Goal: Task Accomplishment & Management: Use online tool/utility

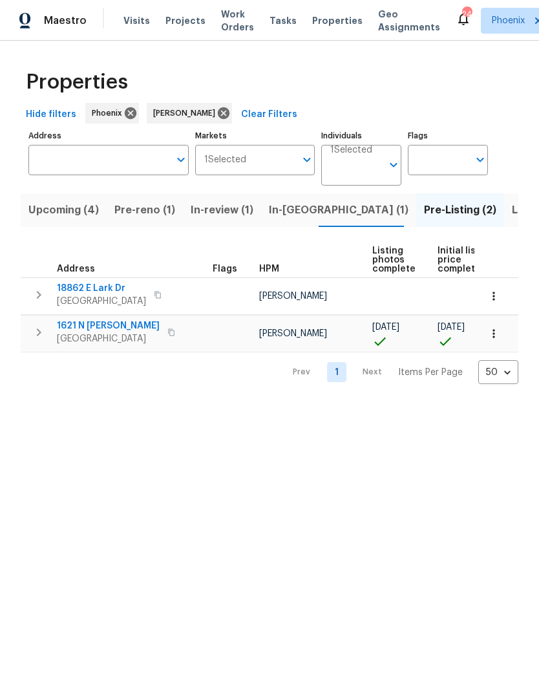
click at [140, 213] on span "Pre-reno (1)" at bounding box center [144, 210] width 61 height 18
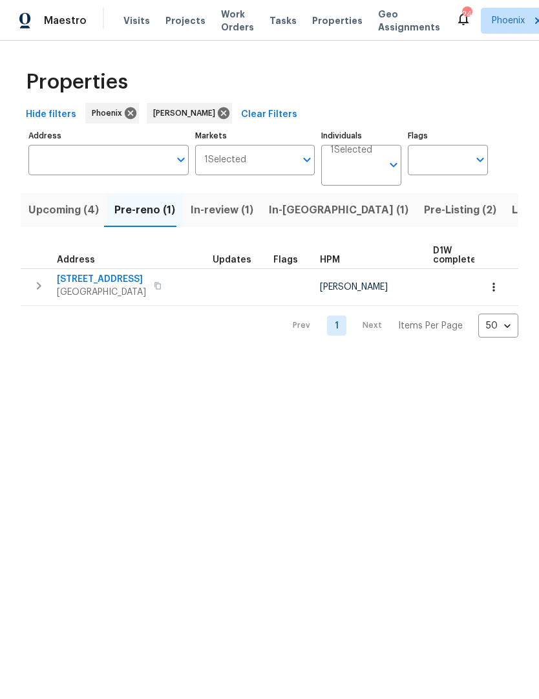
click at [112, 283] on span "1820 N Avoca Cir" at bounding box center [101, 279] width 89 height 13
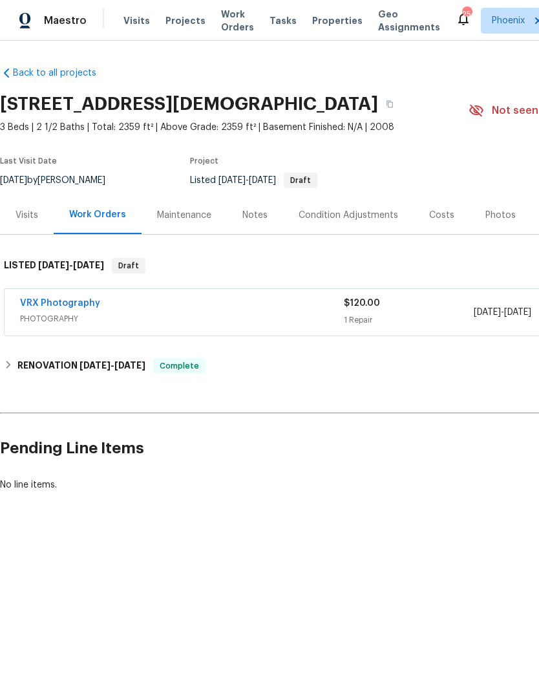
click at [490, 218] on div "Photos" at bounding box center [501, 215] width 30 height 13
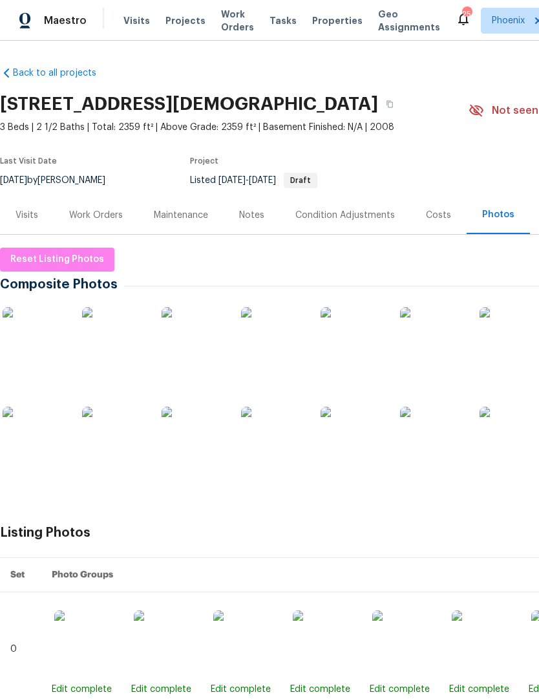
click at [34, 350] on img at bounding box center [35, 339] width 65 height 65
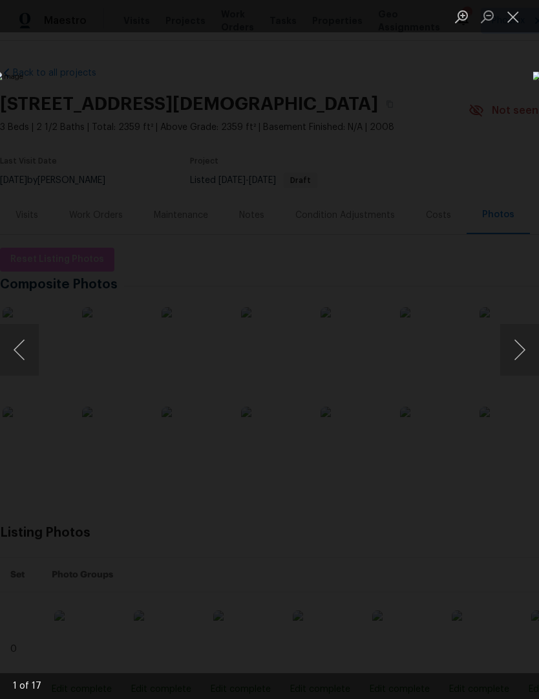
click at [524, 356] on button "Next image" at bounding box center [520, 350] width 39 height 52
click at [521, 360] on button "Next image" at bounding box center [520, 350] width 39 height 52
click at [521, 357] on button "Next image" at bounding box center [520, 350] width 39 height 52
click at [522, 358] on button "Next image" at bounding box center [520, 350] width 39 height 52
click at [523, 357] on button "Next image" at bounding box center [520, 350] width 39 height 52
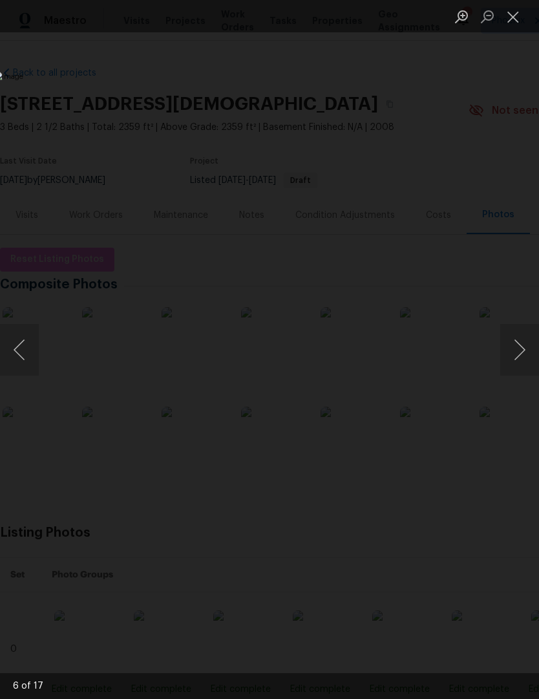
click at [523, 358] on button "Next image" at bounding box center [520, 350] width 39 height 52
click at [522, 359] on button "Next image" at bounding box center [520, 350] width 39 height 52
click at [522, 358] on button "Next image" at bounding box center [520, 350] width 39 height 52
click at [523, 357] on button "Next image" at bounding box center [520, 350] width 39 height 52
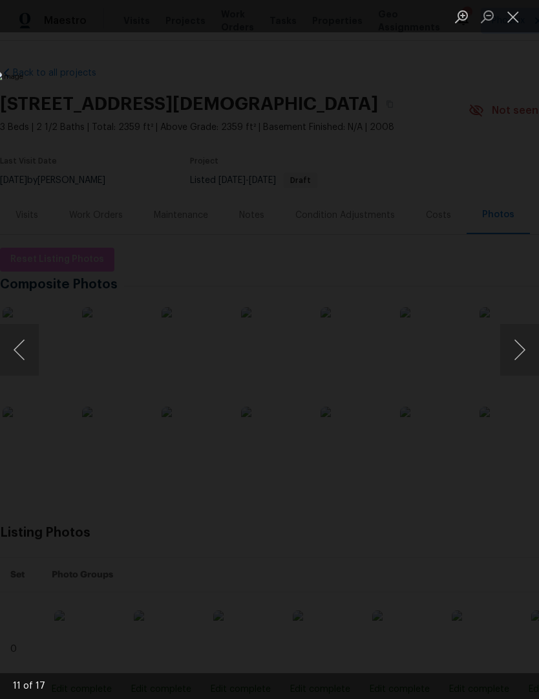
click at [521, 357] on button "Next image" at bounding box center [520, 350] width 39 height 52
click at [522, 361] on button "Next image" at bounding box center [520, 350] width 39 height 52
click at [522, 360] on button "Next image" at bounding box center [520, 350] width 39 height 52
click at [521, 360] on button "Next image" at bounding box center [520, 350] width 39 height 52
click at [521, 361] on button "Next image" at bounding box center [520, 350] width 39 height 52
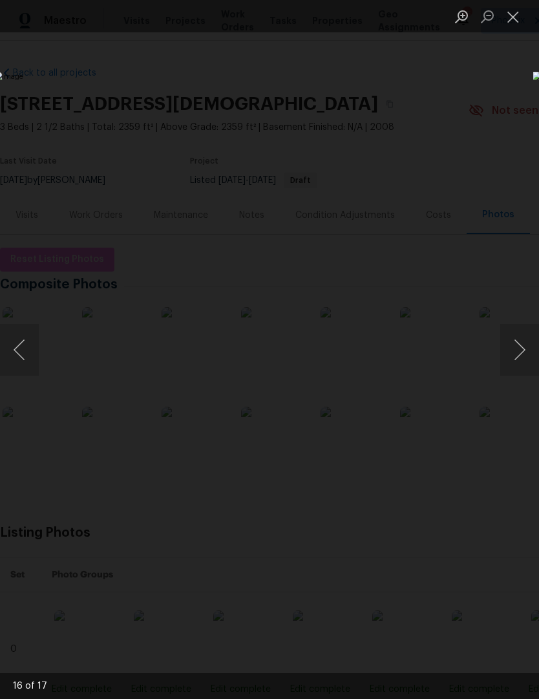
click at [521, 362] on button "Next image" at bounding box center [520, 350] width 39 height 52
click at [12, 359] on button "Previous image" at bounding box center [19, 350] width 39 height 52
click at [521, 360] on button "Next image" at bounding box center [520, 350] width 39 height 52
click at [522, 359] on button "Next image" at bounding box center [520, 350] width 39 height 52
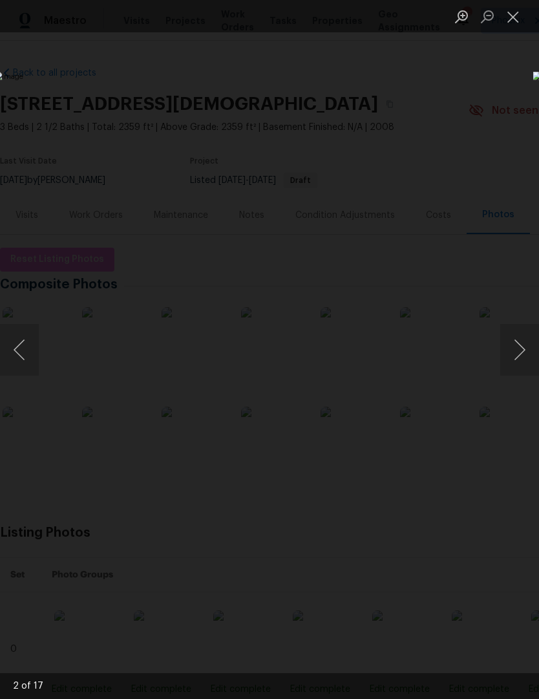
click at [522, 360] on button "Next image" at bounding box center [520, 350] width 39 height 52
click at [521, 360] on button "Next image" at bounding box center [520, 350] width 39 height 52
click at [521, 359] on button "Next image" at bounding box center [520, 350] width 39 height 52
click at [520, 358] on button "Next image" at bounding box center [520, 350] width 39 height 52
click at [517, 354] on button "Next image" at bounding box center [520, 350] width 39 height 52
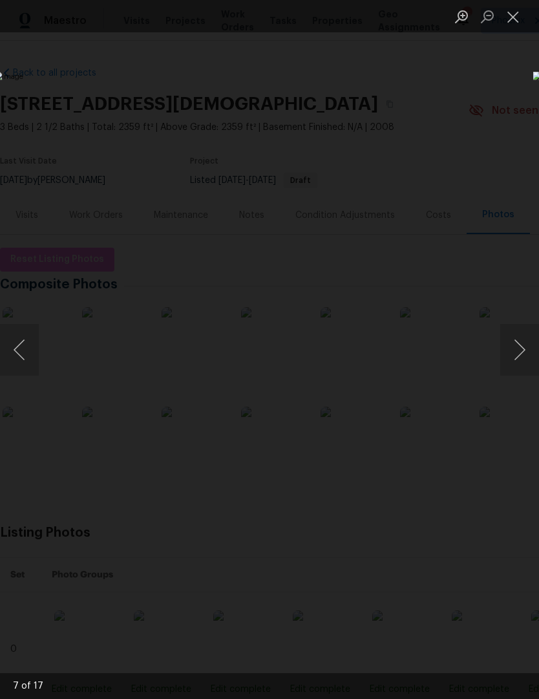
click at [522, 355] on button "Next image" at bounding box center [520, 350] width 39 height 52
click at [521, 356] on button "Next image" at bounding box center [520, 350] width 39 height 52
click at [520, 355] on button "Next image" at bounding box center [520, 350] width 39 height 52
click at [520, 15] on button "Close lightbox" at bounding box center [514, 16] width 26 height 23
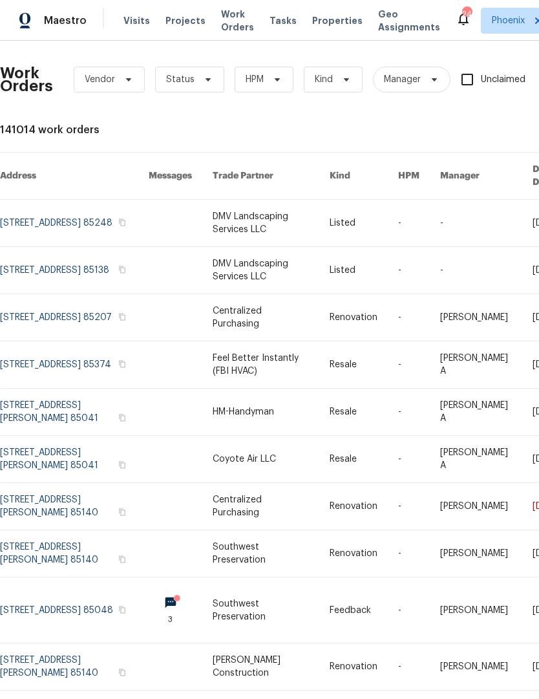
click at [211, 1] on div "Maestro Visits Projects Work Orders Tasks Properties Geo Assignments 24 Phoenix…" at bounding box center [269, 20] width 539 height 41
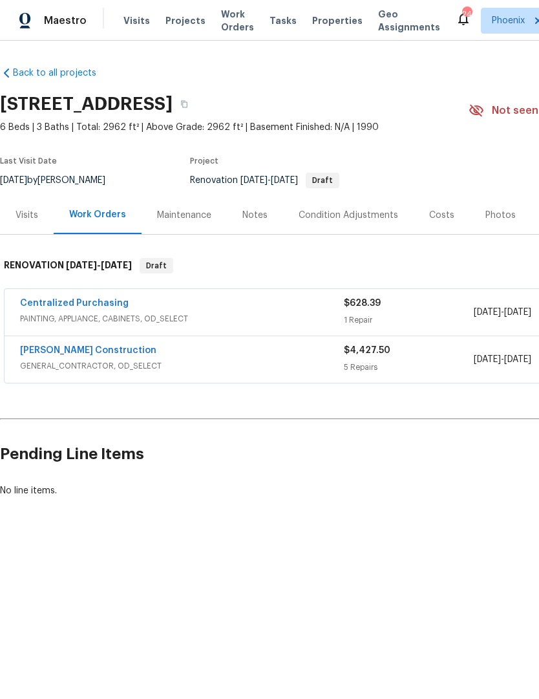
click at [27, 219] on div "Visits" at bounding box center [27, 215] width 23 height 13
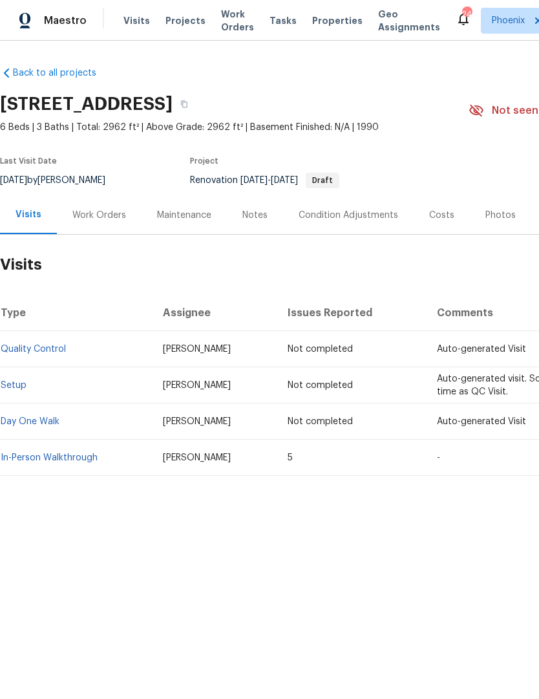
click at [78, 459] on link "In-Person Walkthrough" at bounding box center [49, 457] width 97 height 9
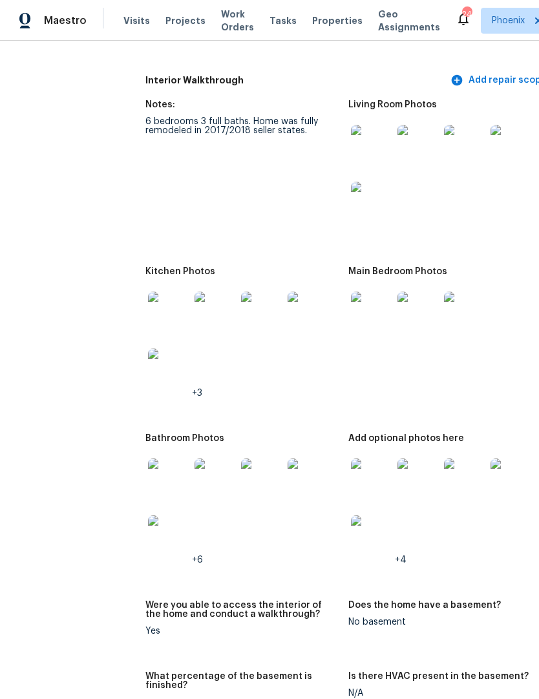
scroll to position [1840, 12]
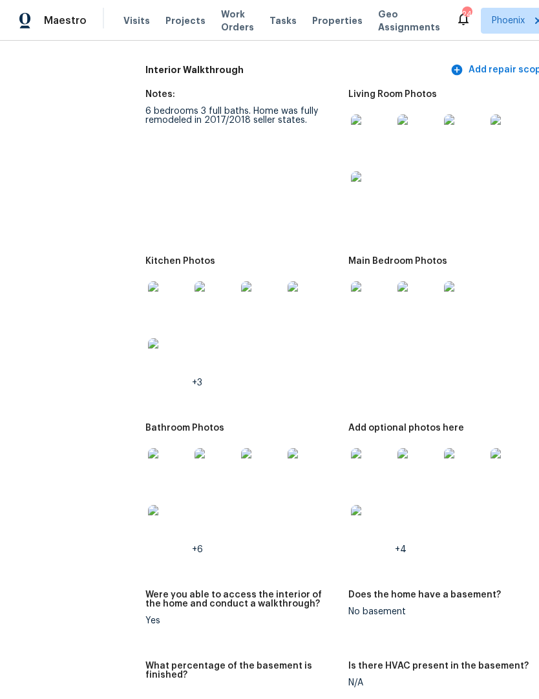
click at [250, 289] on img at bounding box center [261, 301] width 41 height 41
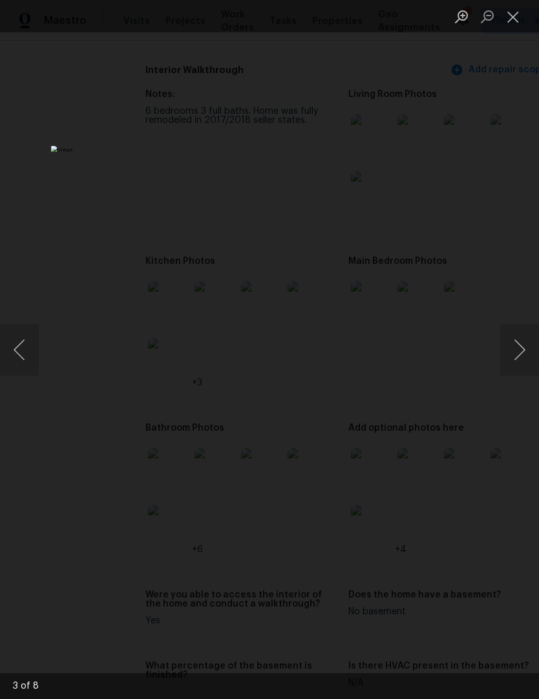
click at [32, 359] on button "Previous image" at bounding box center [19, 350] width 39 height 52
click at [25, 349] on button "Previous image" at bounding box center [19, 350] width 39 height 52
click at [16, 365] on button "Previous image" at bounding box center [19, 350] width 39 height 52
click at [31, 355] on button "Previous image" at bounding box center [19, 350] width 39 height 52
click at [513, 20] on button "Close lightbox" at bounding box center [514, 16] width 26 height 23
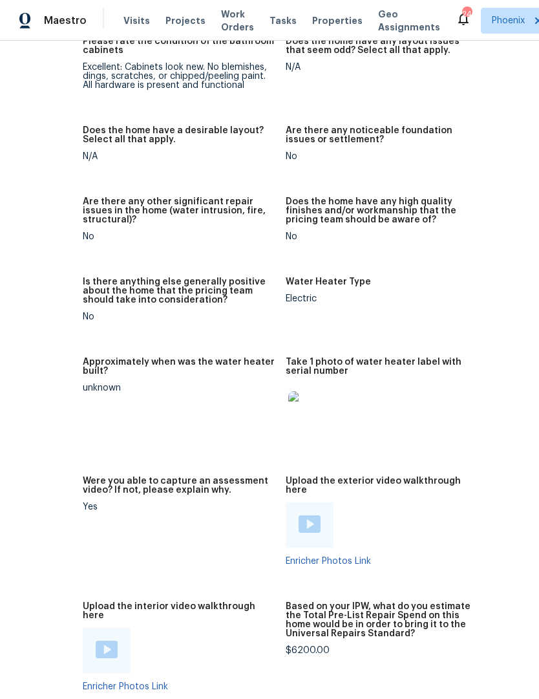
scroll to position [2688, 74]
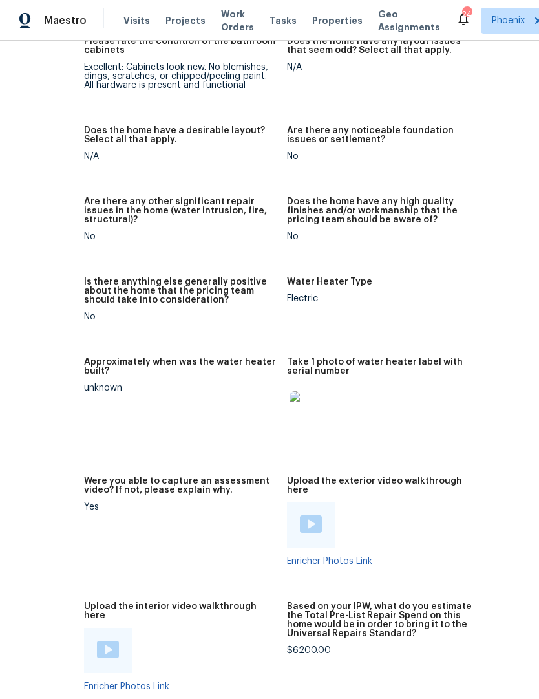
click at [305, 404] on img at bounding box center [310, 411] width 41 height 41
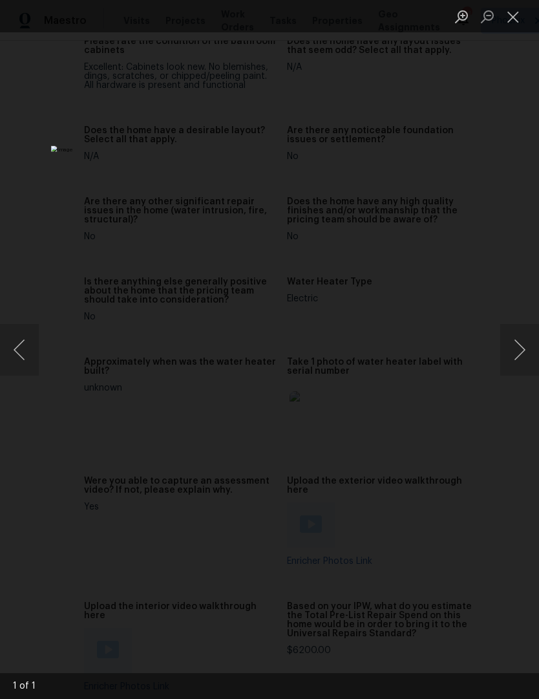
click at [517, 25] on button "Close lightbox" at bounding box center [514, 16] width 26 height 23
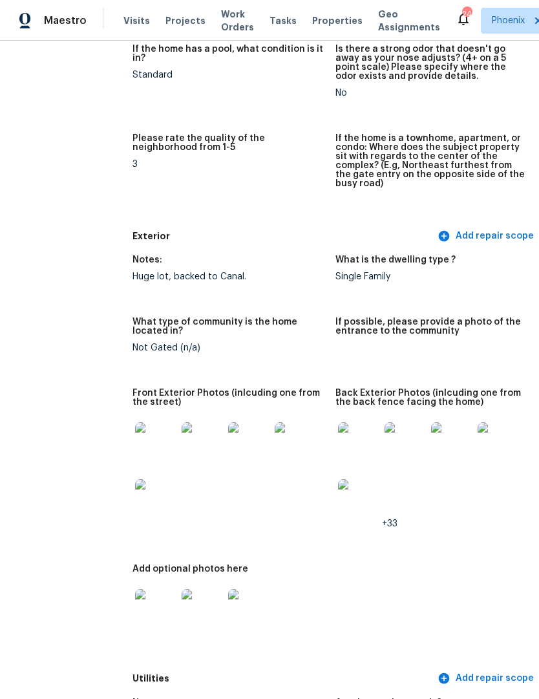
scroll to position [353, 25]
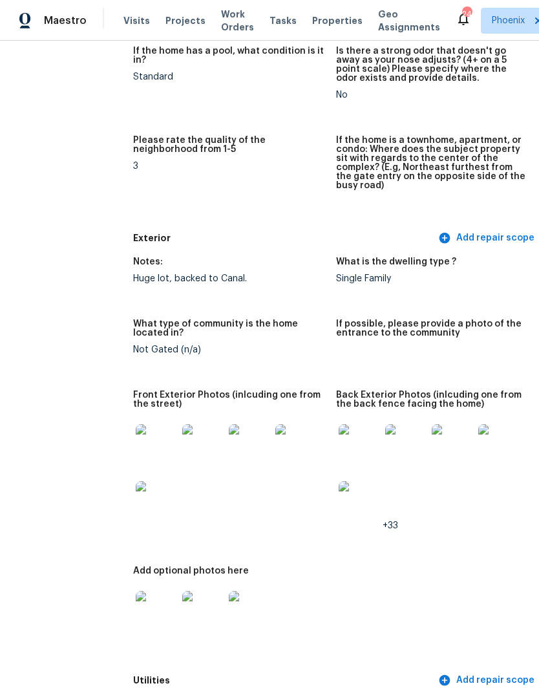
click at [240, 442] on img at bounding box center [249, 444] width 41 height 41
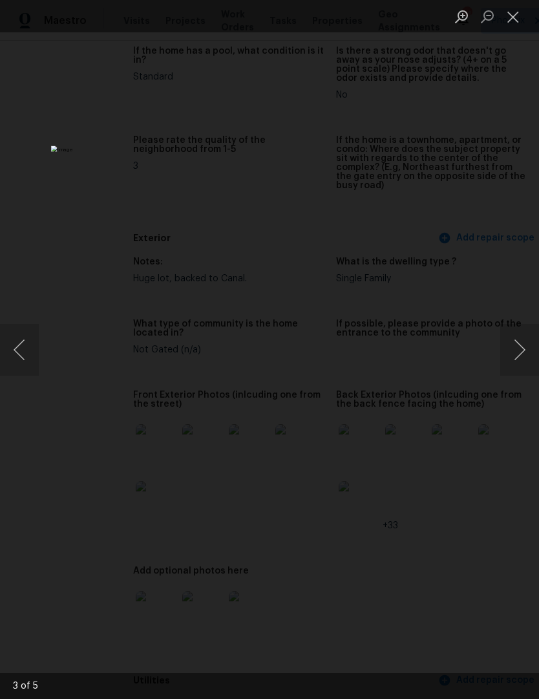
click at [520, 360] on button "Next image" at bounding box center [520, 350] width 39 height 52
click at [514, 19] on button "Close lightbox" at bounding box center [514, 16] width 26 height 23
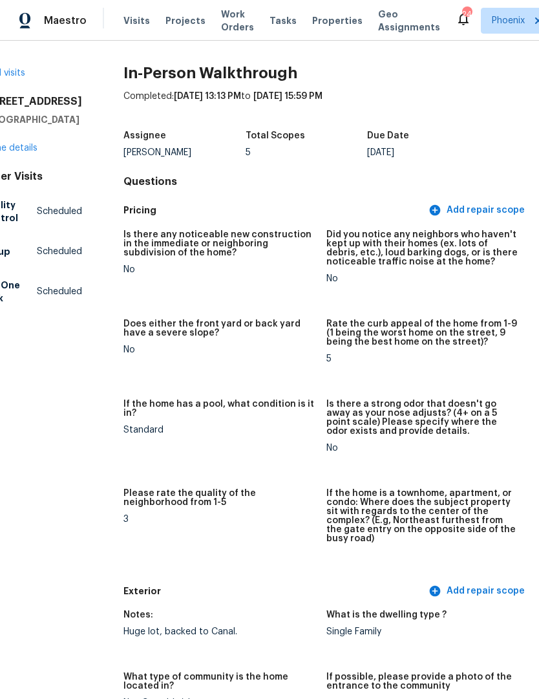
scroll to position [0, 35]
click at [21, 153] on link "Home details" at bounding box center [9, 148] width 56 height 9
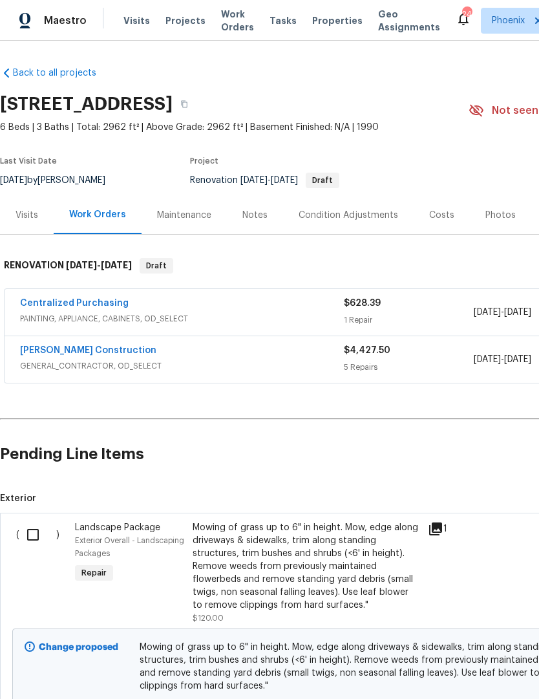
click at [448, 215] on div "Costs" at bounding box center [441, 215] width 25 height 13
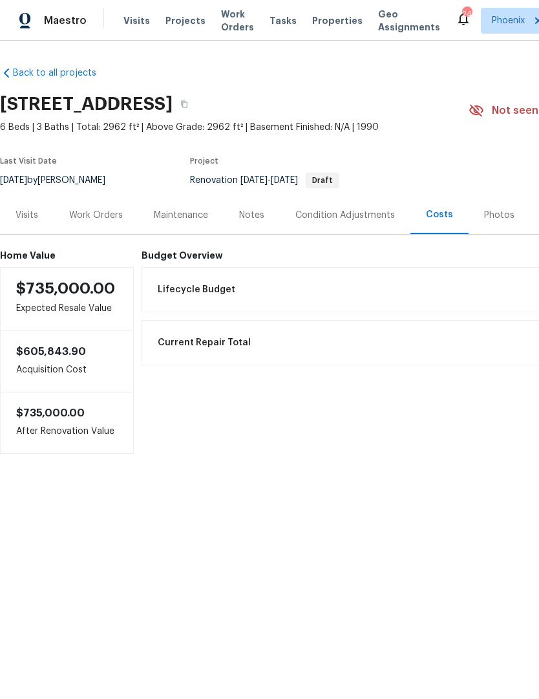
click at [113, 213] on div "Work Orders" at bounding box center [96, 215] width 54 height 13
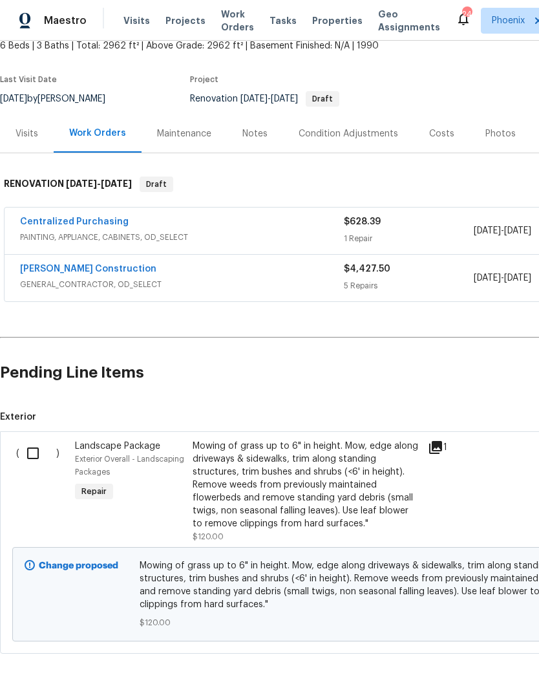
scroll to position [81, 0]
click at [34, 455] on input "checkbox" at bounding box center [37, 453] width 37 height 27
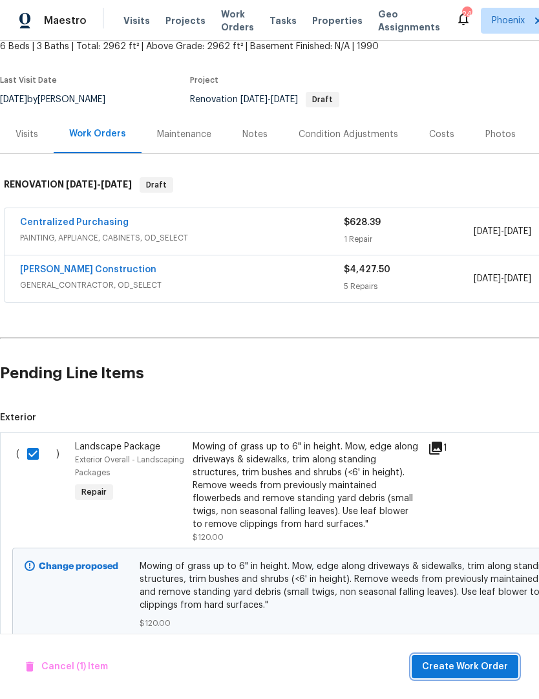
click at [486, 673] on span "Create Work Order" at bounding box center [465, 667] width 86 height 16
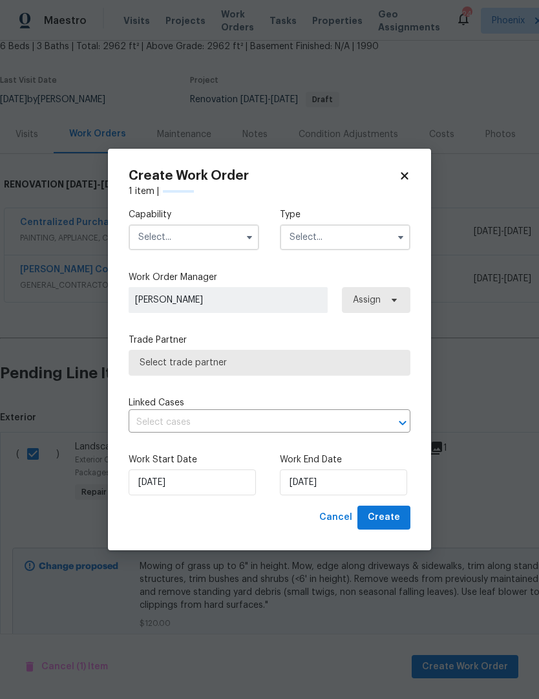
checkbox input "false"
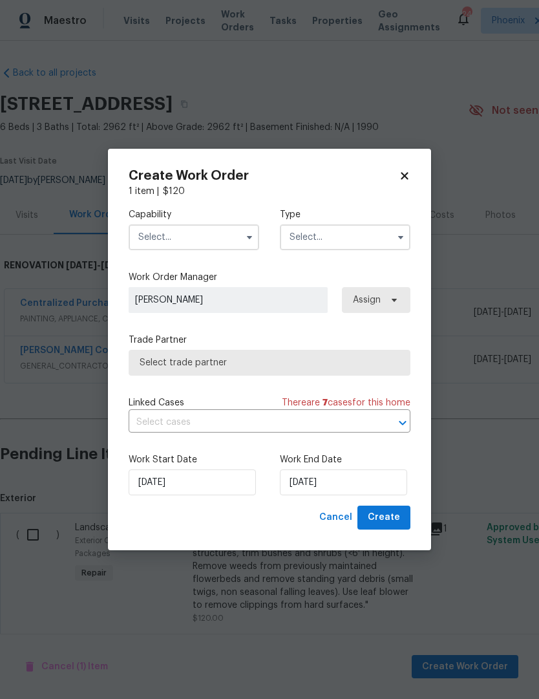
click at [234, 241] on input "text" at bounding box center [194, 237] width 131 height 26
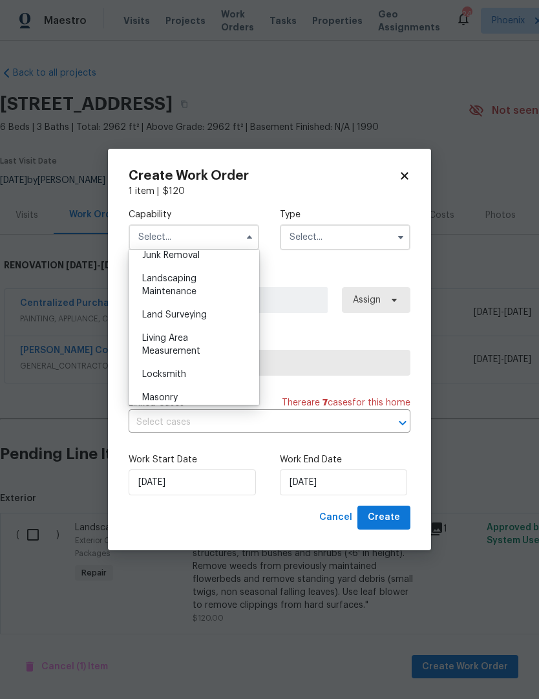
scroll to position [838, 0]
click at [195, 282] on div "Landscaping Maintenance" at bounding box center [194, 284] width 124 height 36
type input "Landscaping Maintenance"
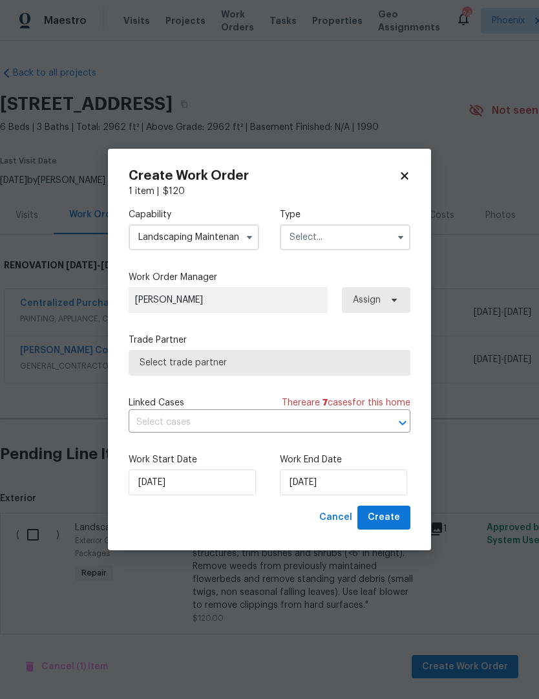
click at [361, 230] on input "text" at bounding box center [345, 237] width 131 height 26
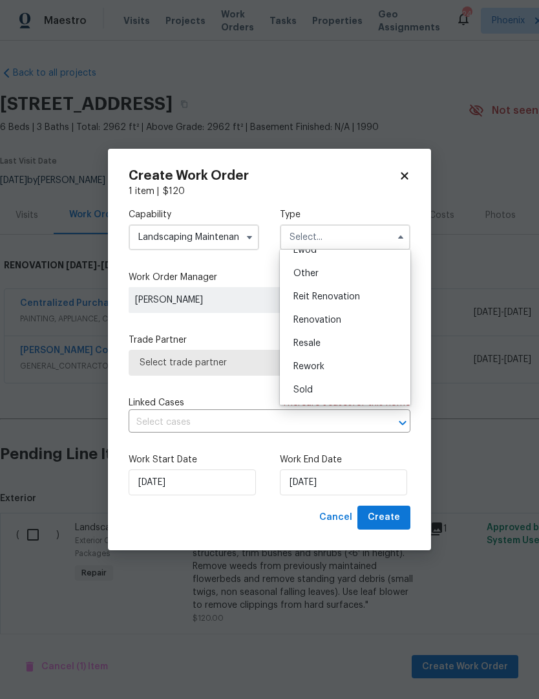
scroll to position [154, 0]
click at [332, 323] on span "Renovation" at bounding box center [318, 320] width 48 height 9
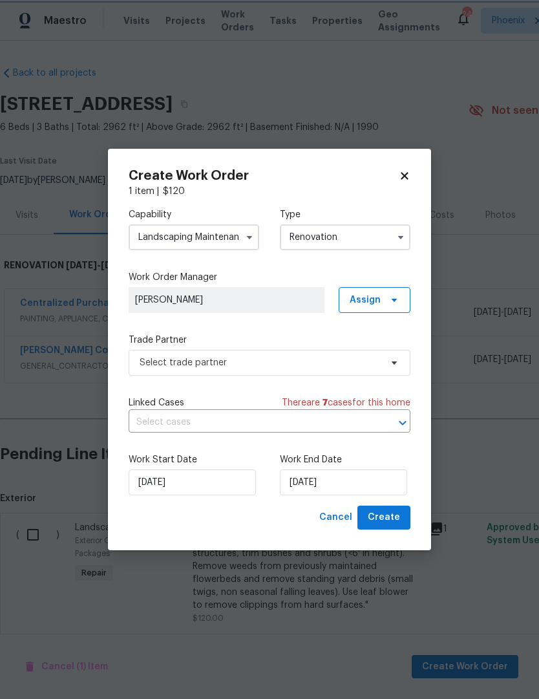
type input "Renovation"
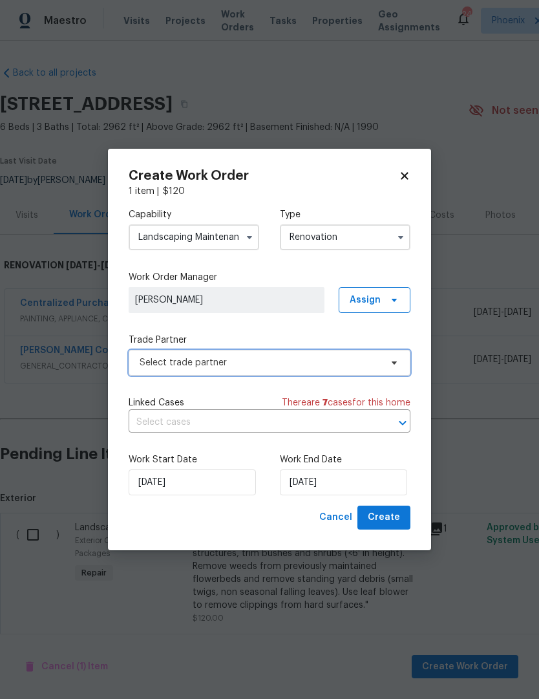
click at [396, 355] on span "Select trade partner" at bounding box center [270, 363] width 282 height 26
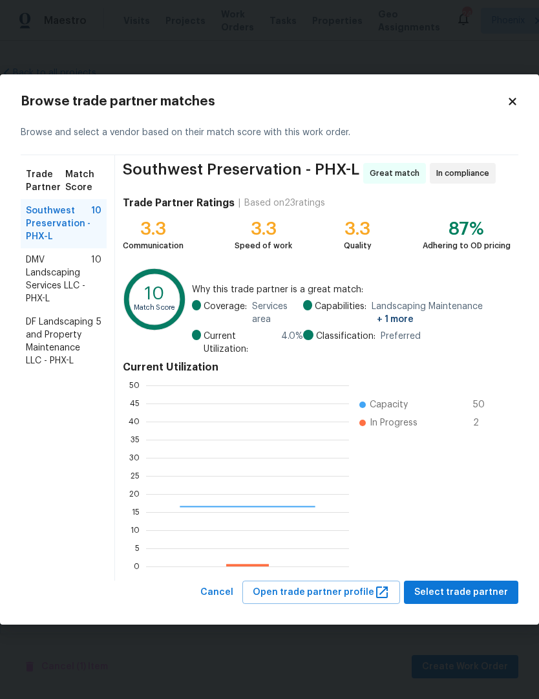
scroll to position [181, 203]
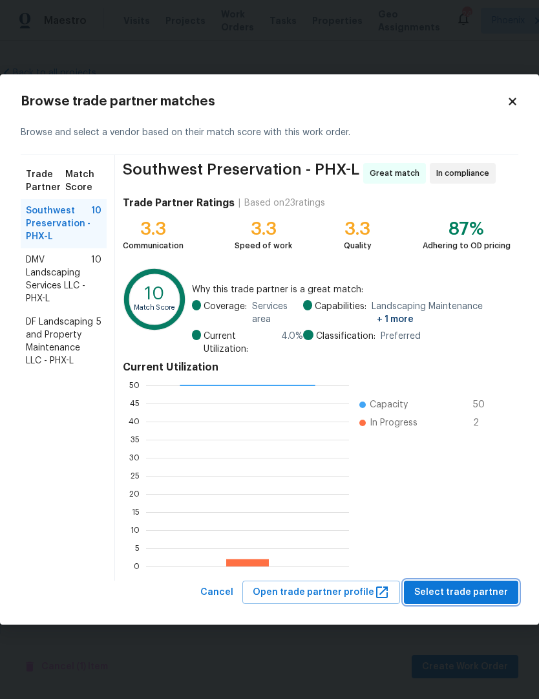
click at [483, 593] on span "Select trade partner" at bounding box center [462, 593] width 94 height 16
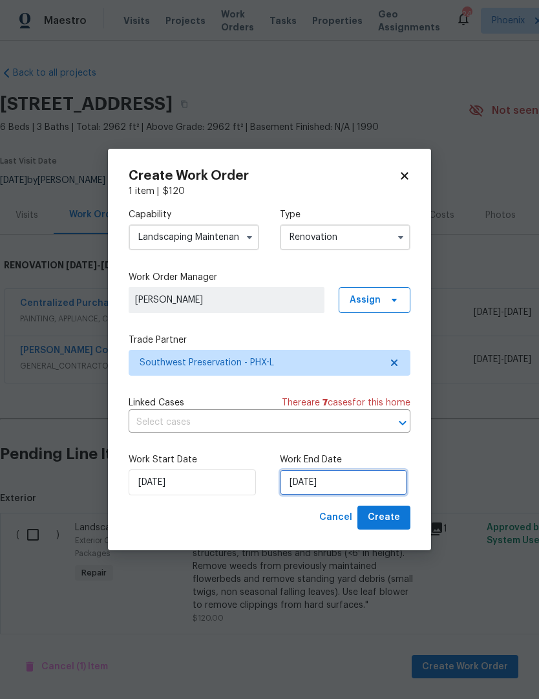
click at [358, 493] on input "[DATE]" at bounding box center [343, 482] width 127 height 26
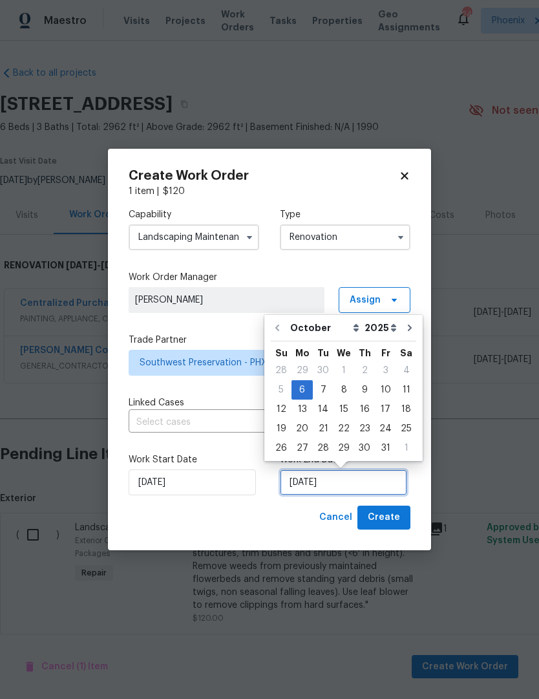
scroll to position [24, 0]
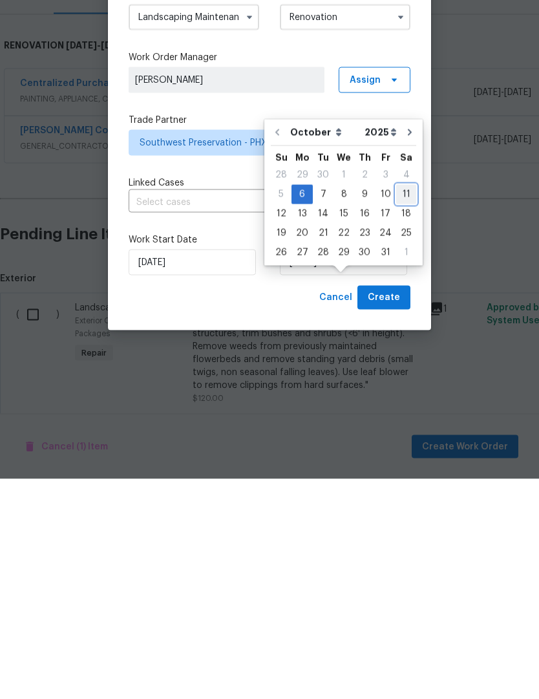
click at [400, 405] on div "11" at bounding box center [406, 414] width 20 height 18
type input "[DATE]"
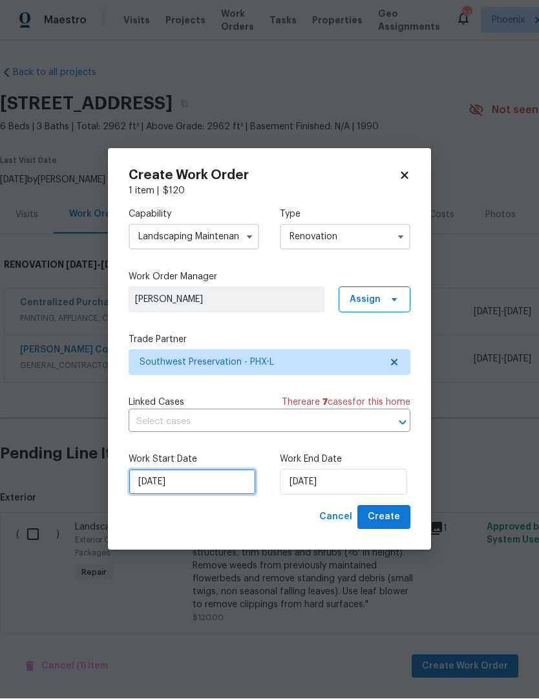
click at [204, 482] on input "[DATE]" at bounding box center [192, 482] width 127 height 26
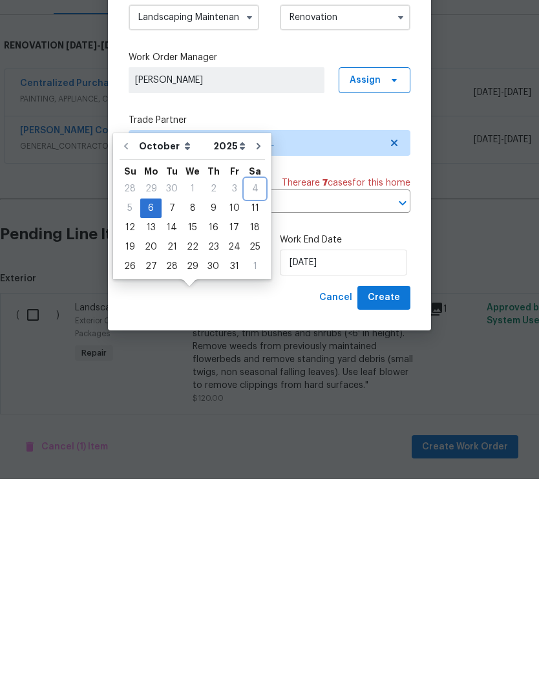
click at [252, 400] on div "4" at bounding box center [255, 409] width 20 height 18
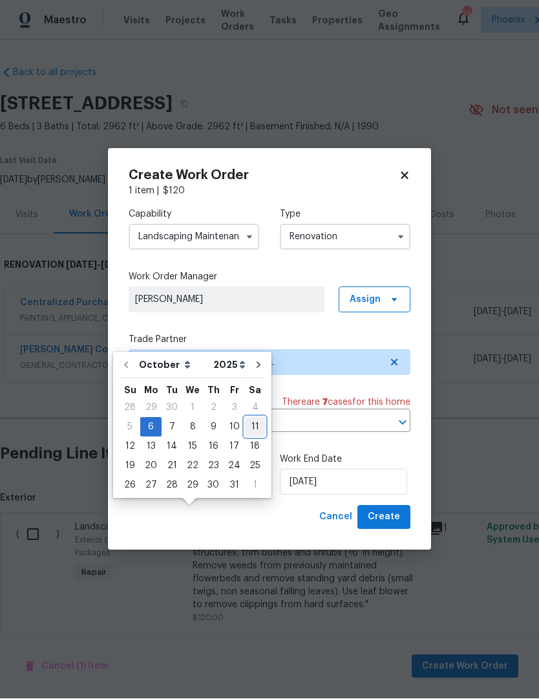
click at [255, 418] on div "11" at bounding box center [255, 427] width 20 height 18
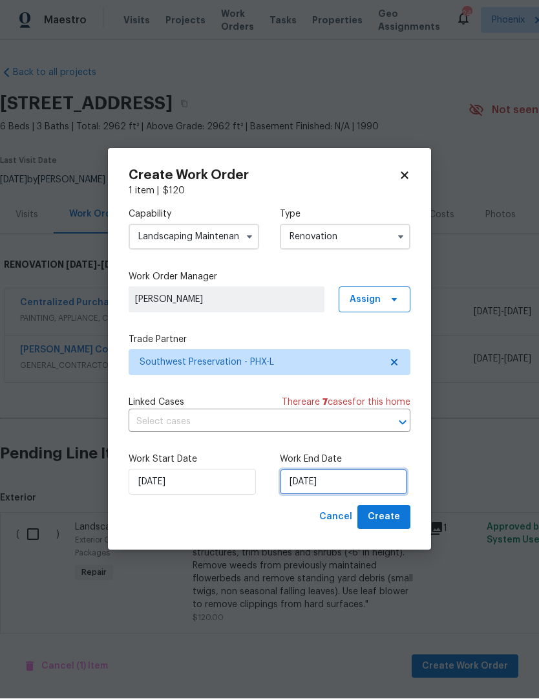
click at [365, 481] on input "[DATE]" at bounding box center [343, 482] width 127 height 26
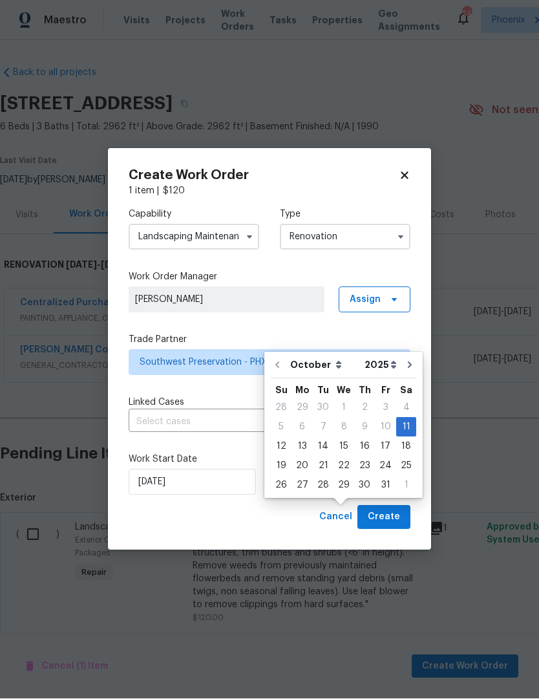
scroll to position [38, 0]
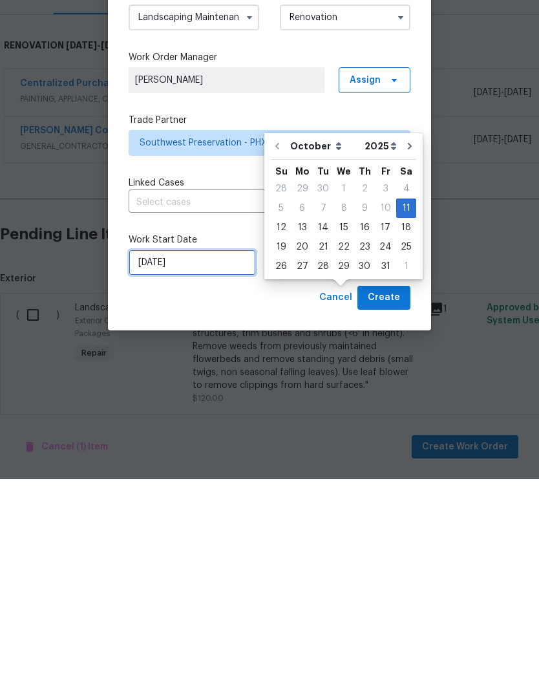
click at [204, 469] on input "[DATE]" at bounding box center [192, 482] width 127 height 26
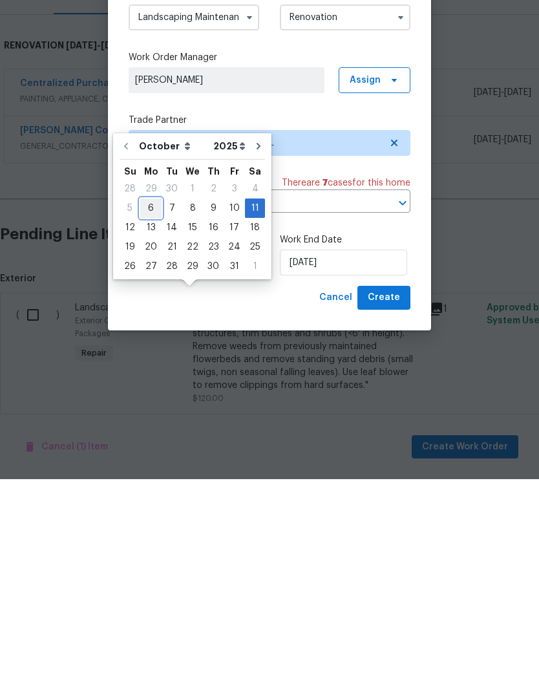
click at [149, 419] on div "6" at bounding box center [150, 428] width 21 height 18
type input "[DATE]"
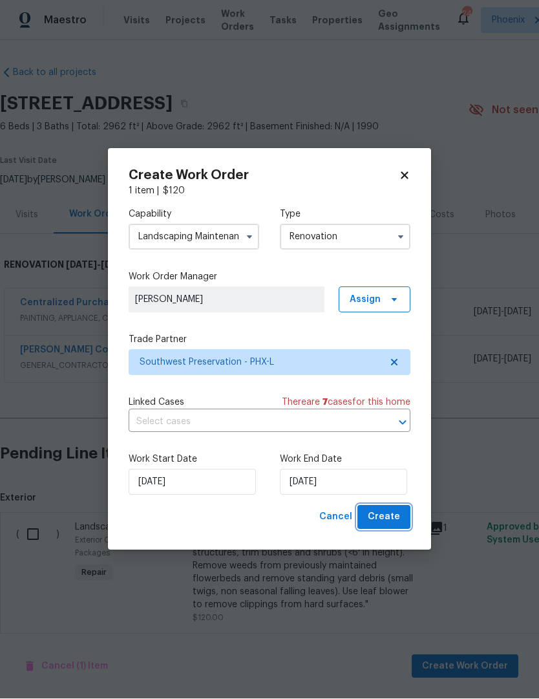
click at [398, 524] on span "Create" at bounding box center [384, 518] width 32 height 16
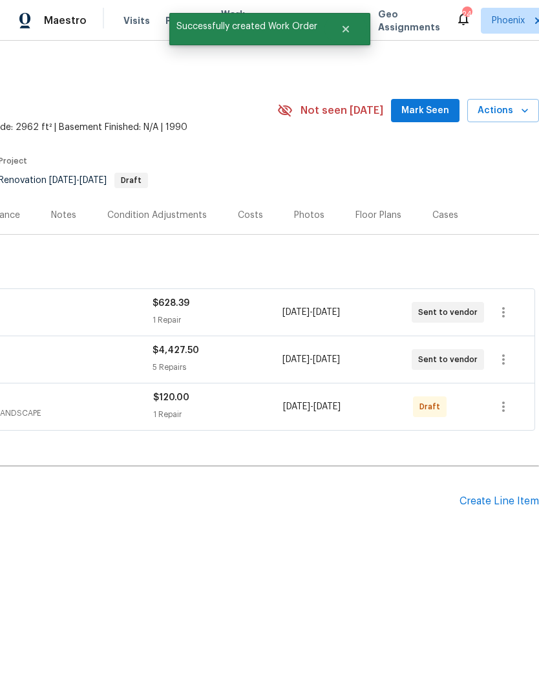
scroll to position [0, 191]
click at [499, 415] on button "button" at bounding box center [503, 406] width 31 height 31
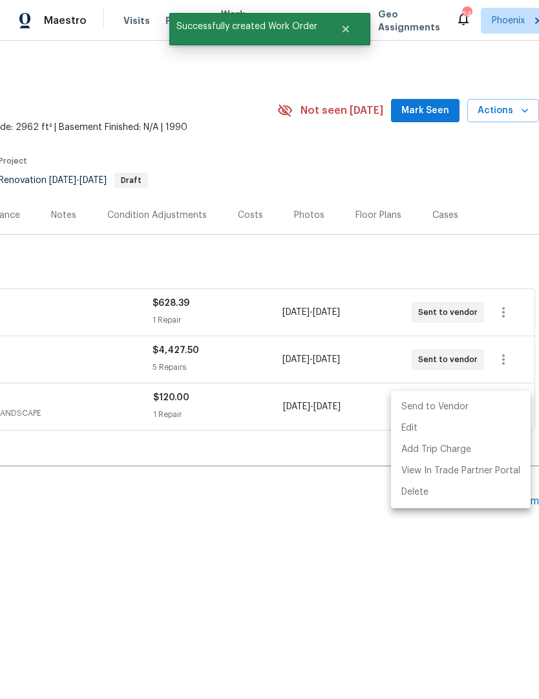
click at [479, 409] on li "Send to Vendor" at bounding box center [461, 406] width 140 height 21
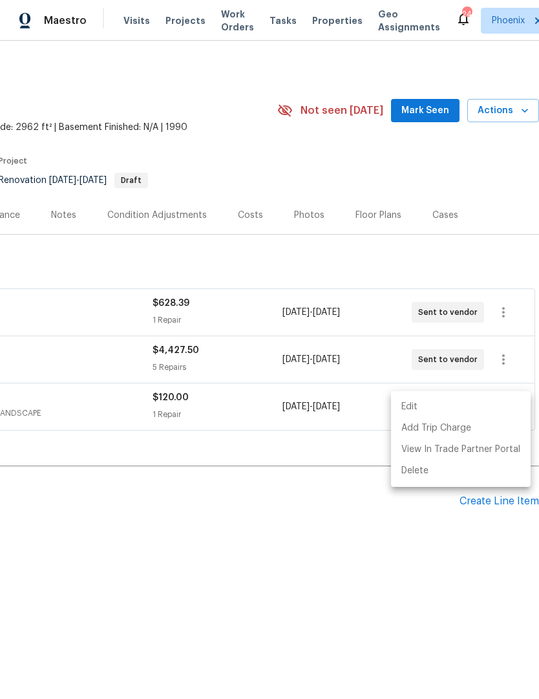
click at [388, 567] on div at bounding box center [269, 349] width 539 height 699
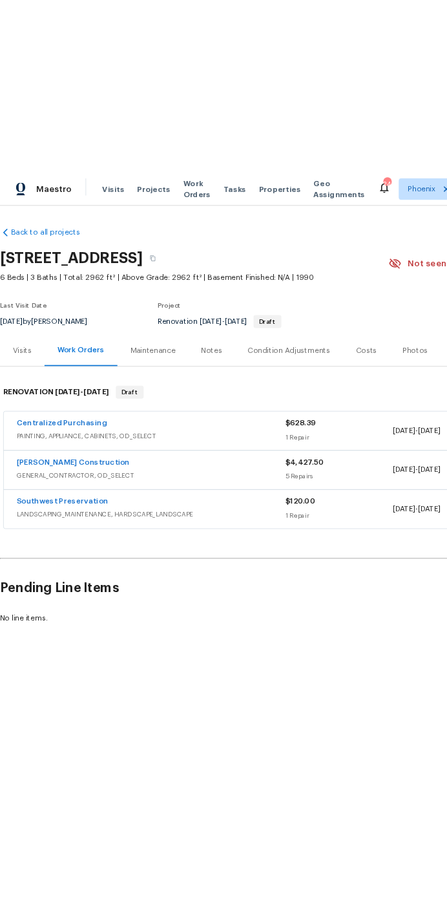
scroll to position [0, 0]
